Goal: Navigation & Orientation: Go to known website

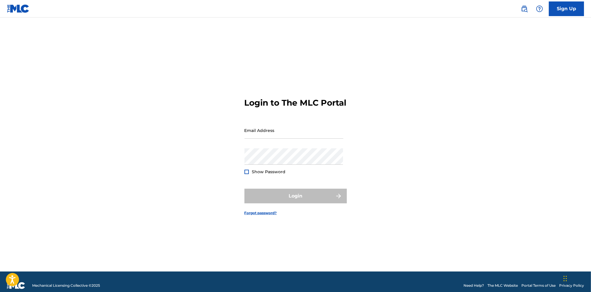
type input "[EMAIL_ADDRESS][DOMAIN_NAME]"
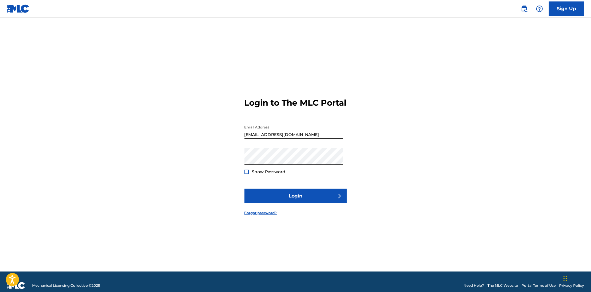
click at [259, 174] on span "Show Password" at bounding box center [269, 171] width 34 height 5
click at [258, 174] on span "Show Password" at bounding box center [269, 171] width 34 height 5
drag, startPoint x: 258, startPoint y: 175, endPoint x: 270, endPoint y: 199, distance: 26.6
click at [270, 199] on button "Login" at bounding box center [296, 196] width 102 height 15
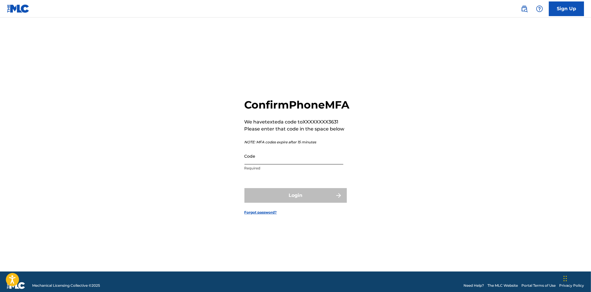
click at [284, 164] on input "Code" at bounding box center [294, 156] width 99 height 17
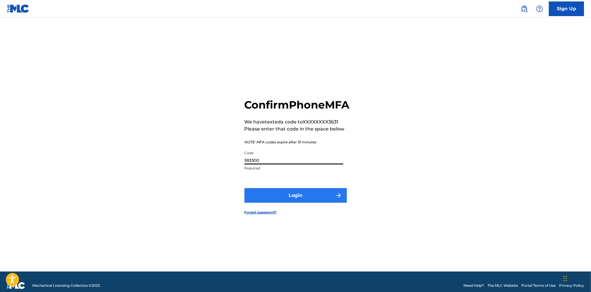
type input "383300"
click at [264, 202] on button "Login" at bounding box center [296, 195] width 102 height 15
